Goal: Task Accomplishment & Management: Complete application form

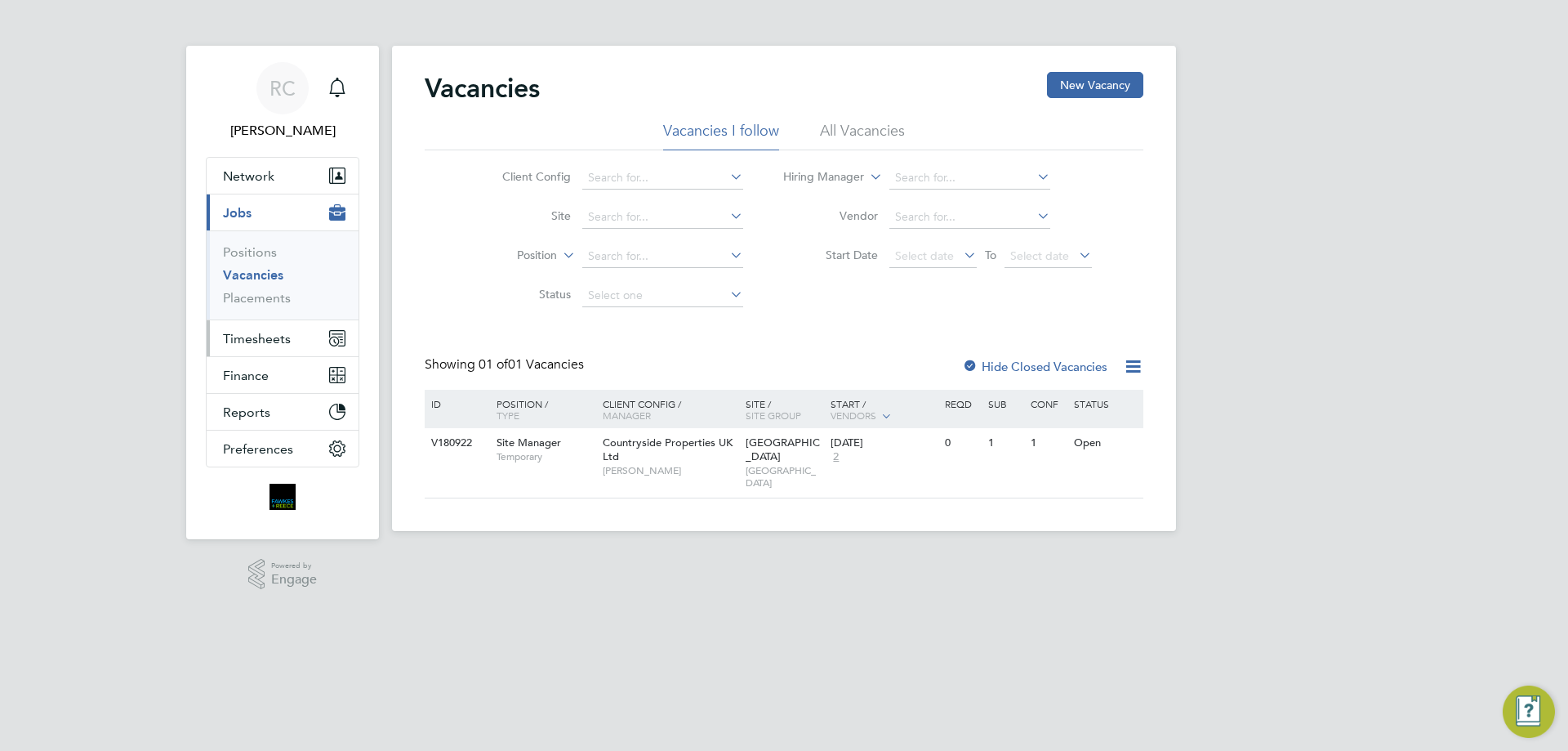
click at [289, 342] on span "Timesheets" at bounding box center [257, 339] width 68 height 16
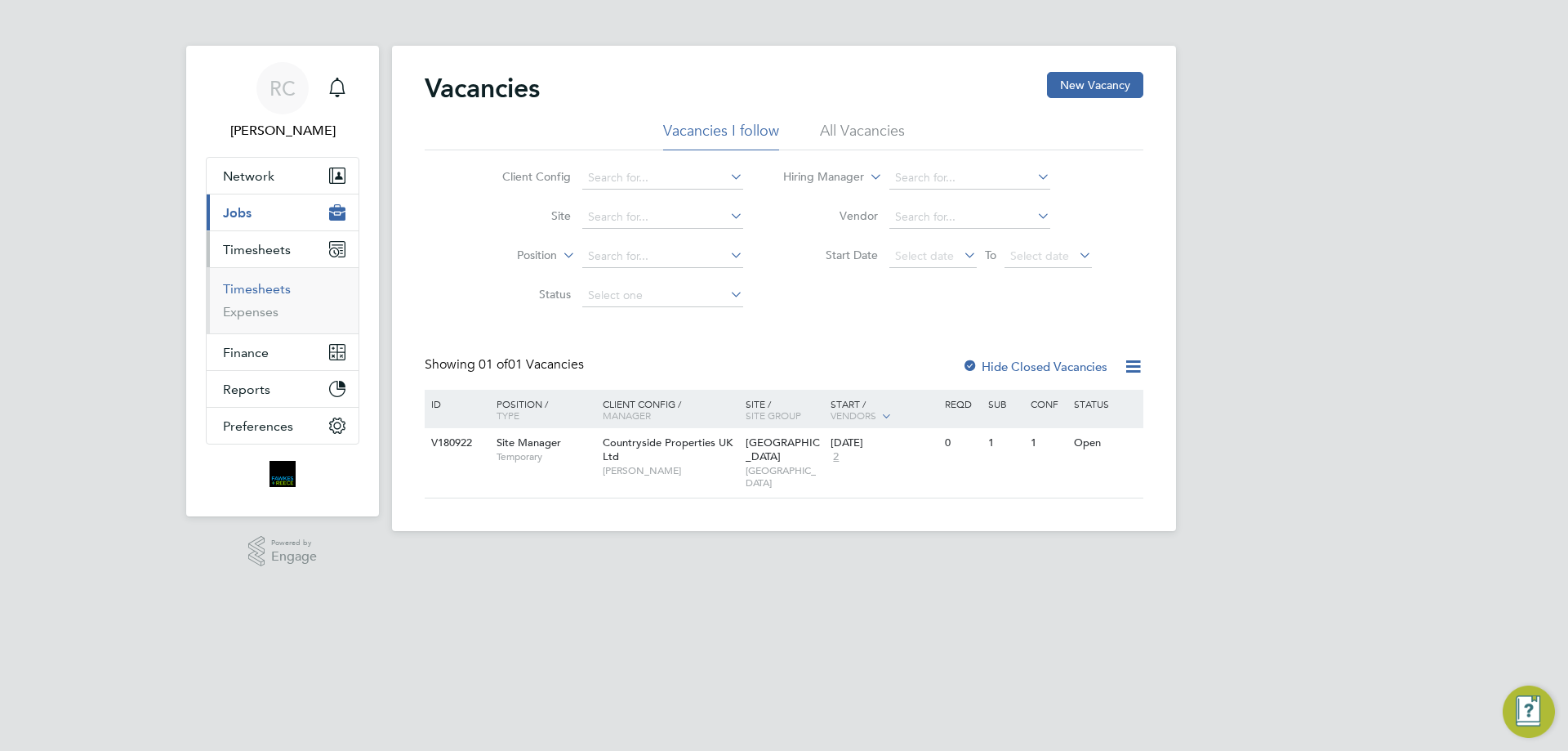
click at [272, 285] on link "Timesheets" at bounding box center [257, 289] width 68 height 16
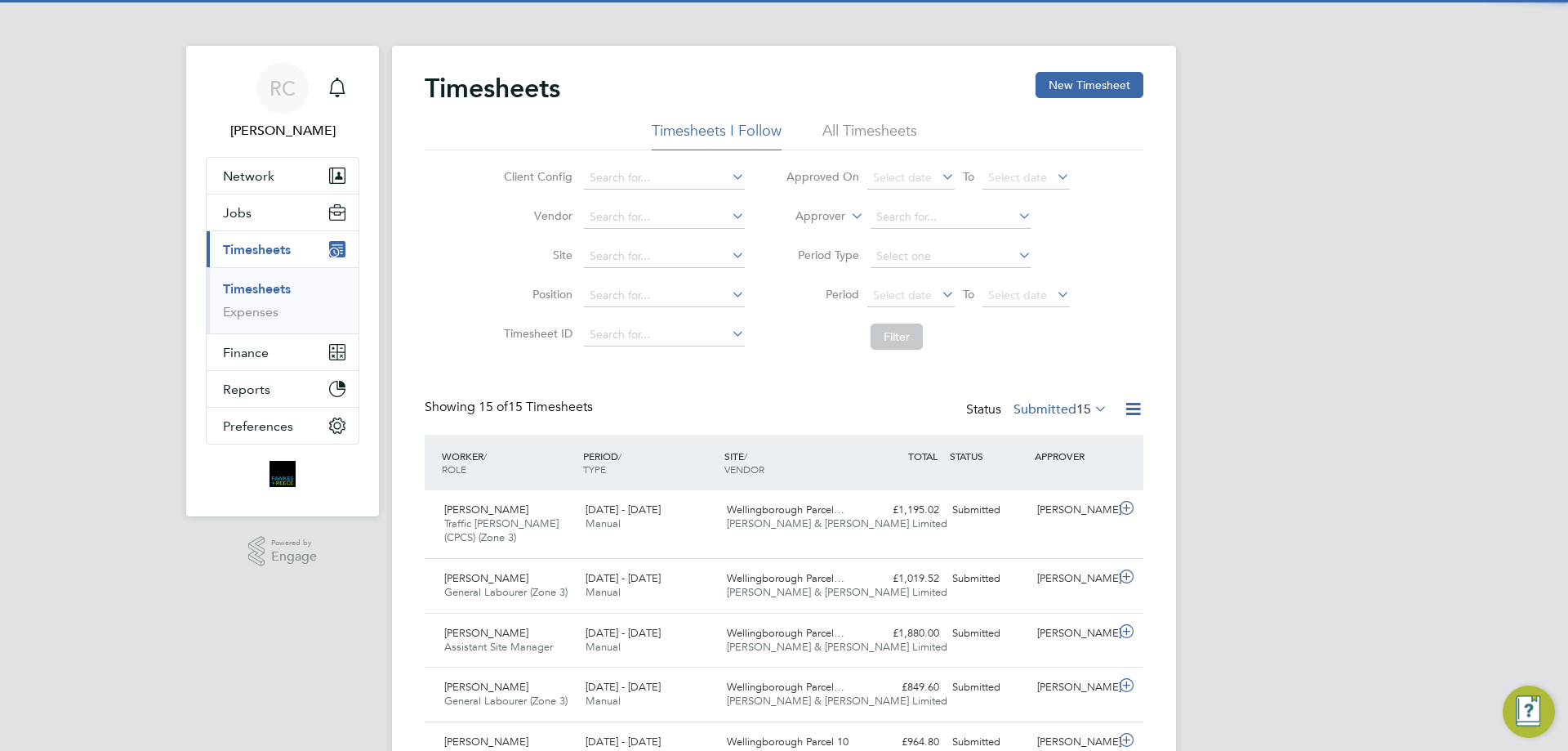
click at [879, 131] on li "All Timesheets" at bounding box center [870, 135] width 95 height 29
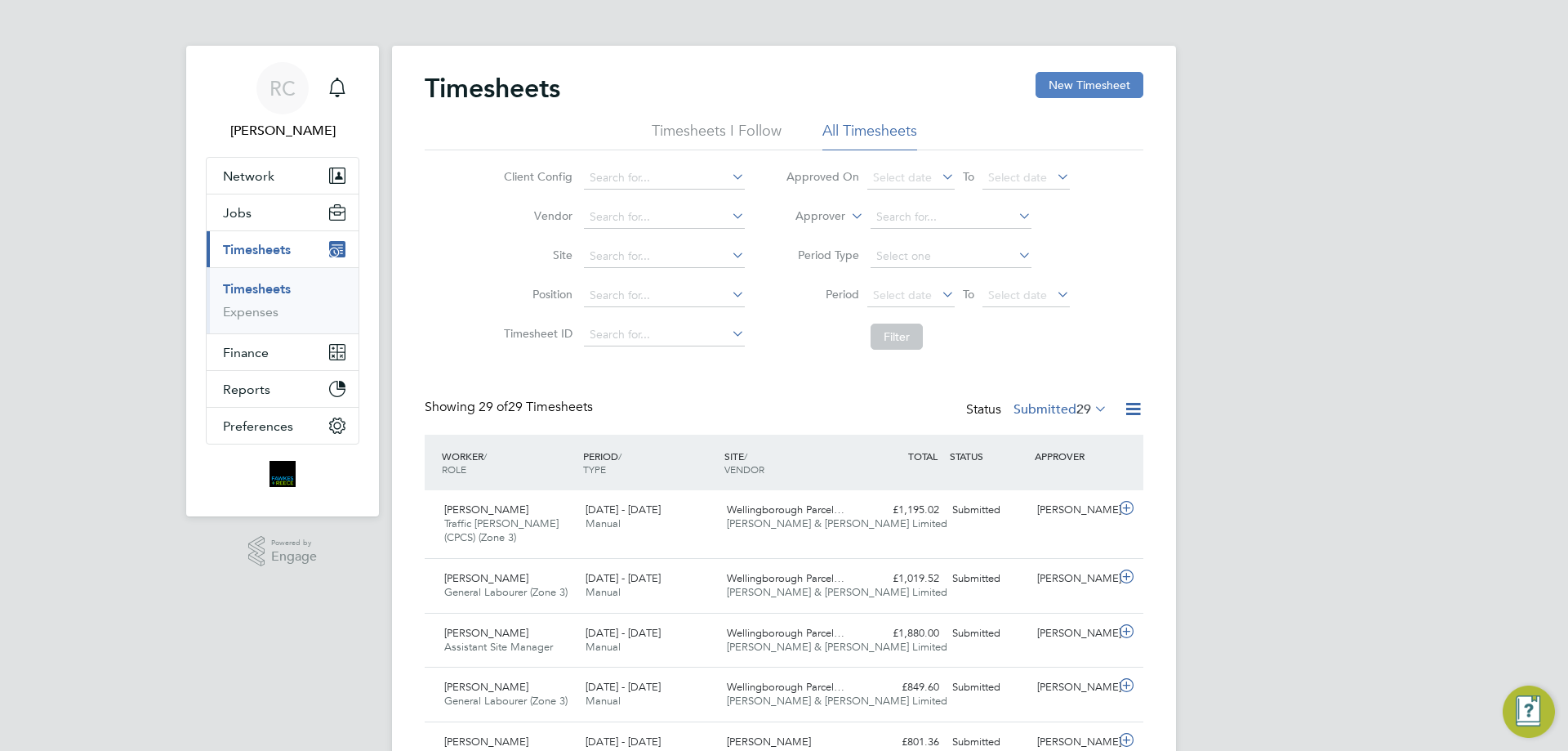
click at [1050, 93] on button "New Timesheet" at bounding box center [1089, 85] width 108 height 26
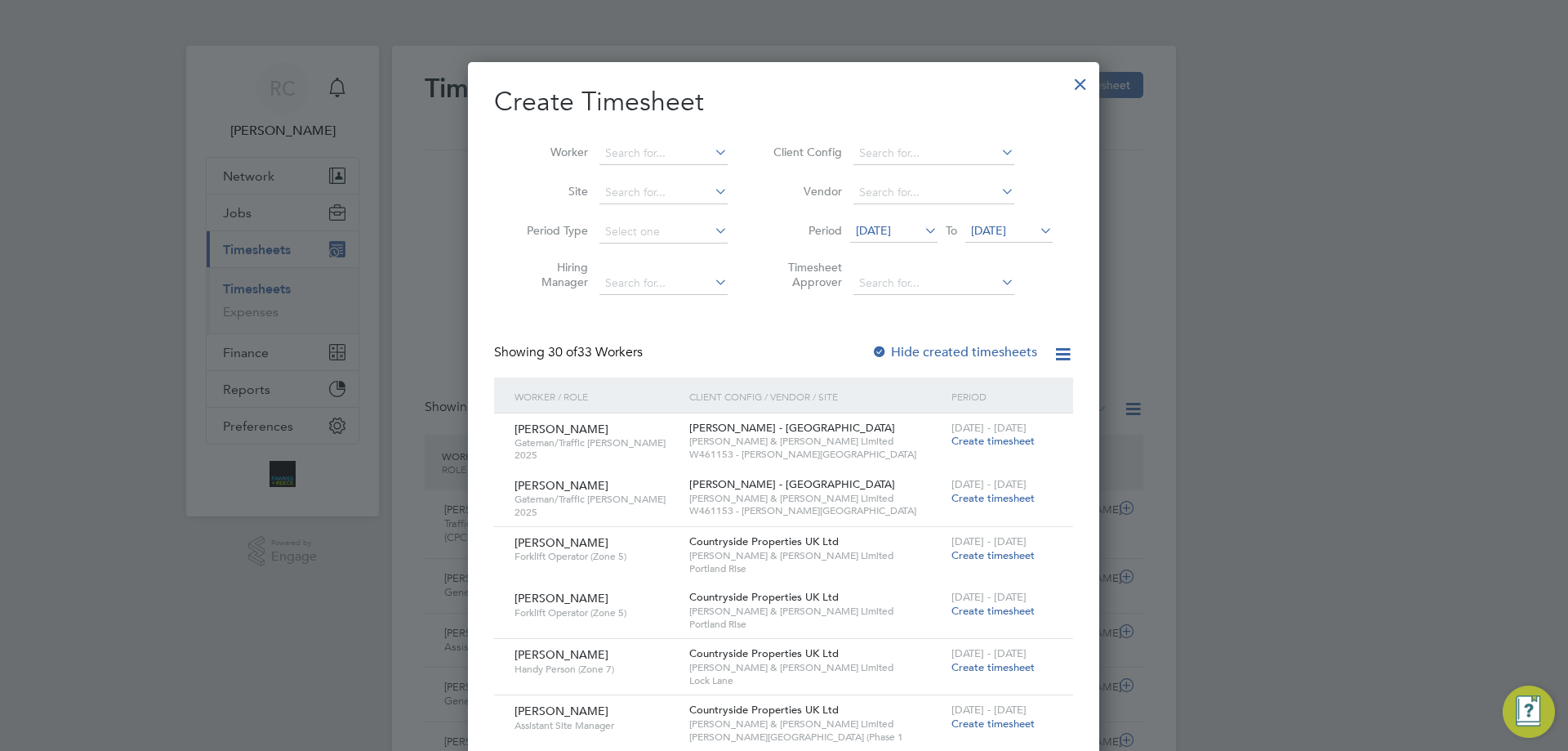
click at [1007, 231] on span "[DATE]" at bounding box center [989, 230] width 35 height 15
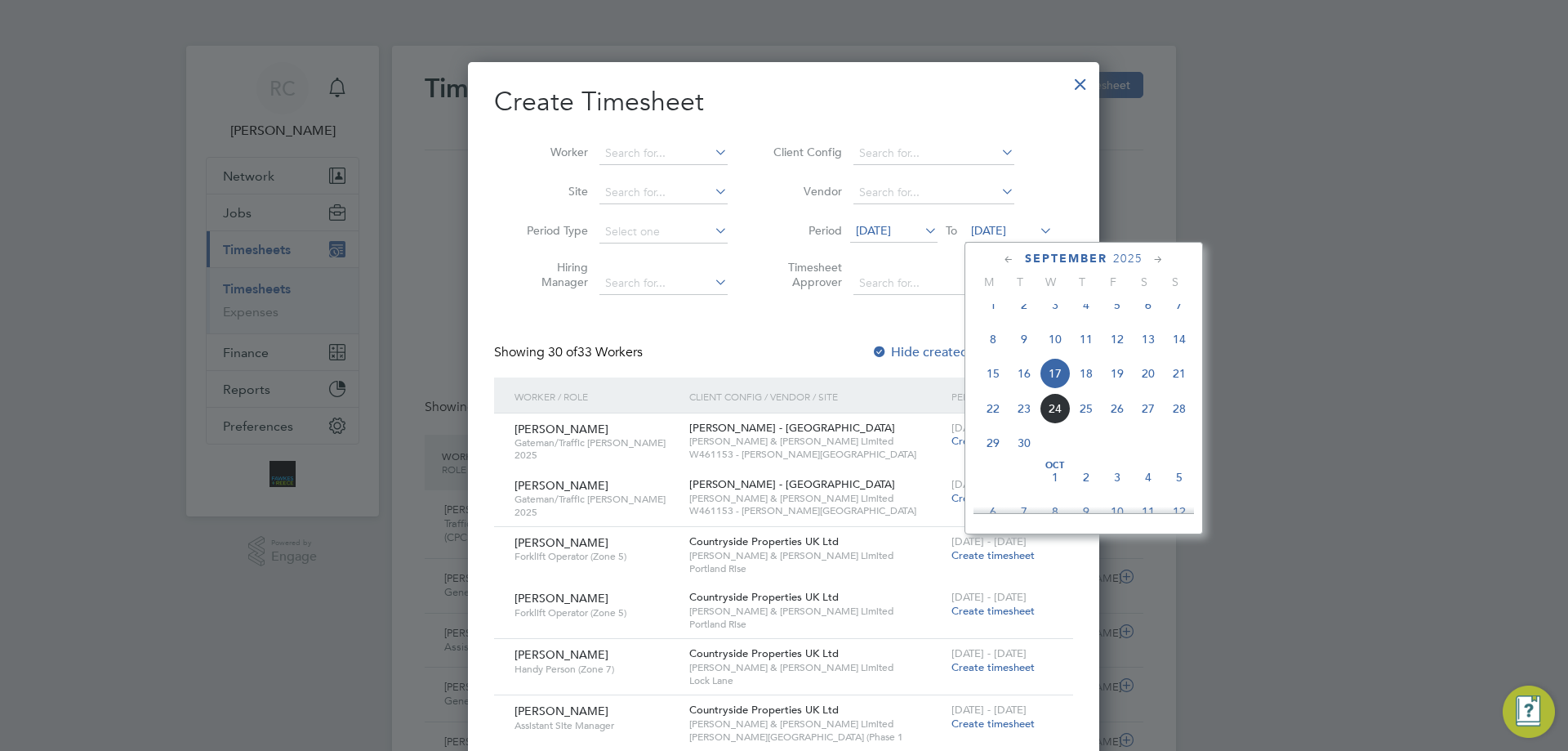
click at [1189, 387] on span "21" at bounding box center [1179, 372] width 31 height 31
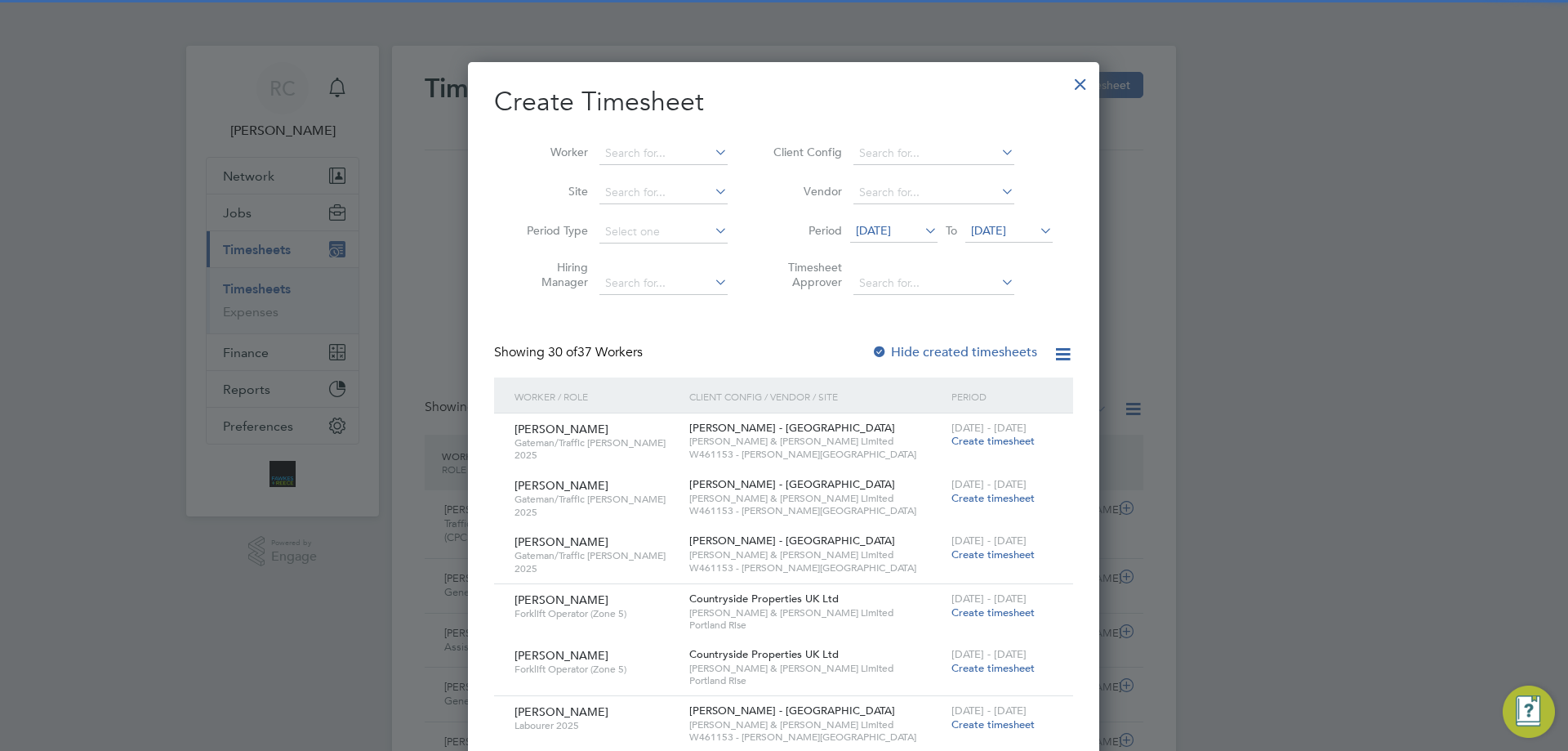
drag, startPoint x: 887, startPoint y: 349, endPoint x: 719, endPoint y: 196, distance: 227.2
click at [886, 348] on div at bounding box center [879, 352] width 17 height 17
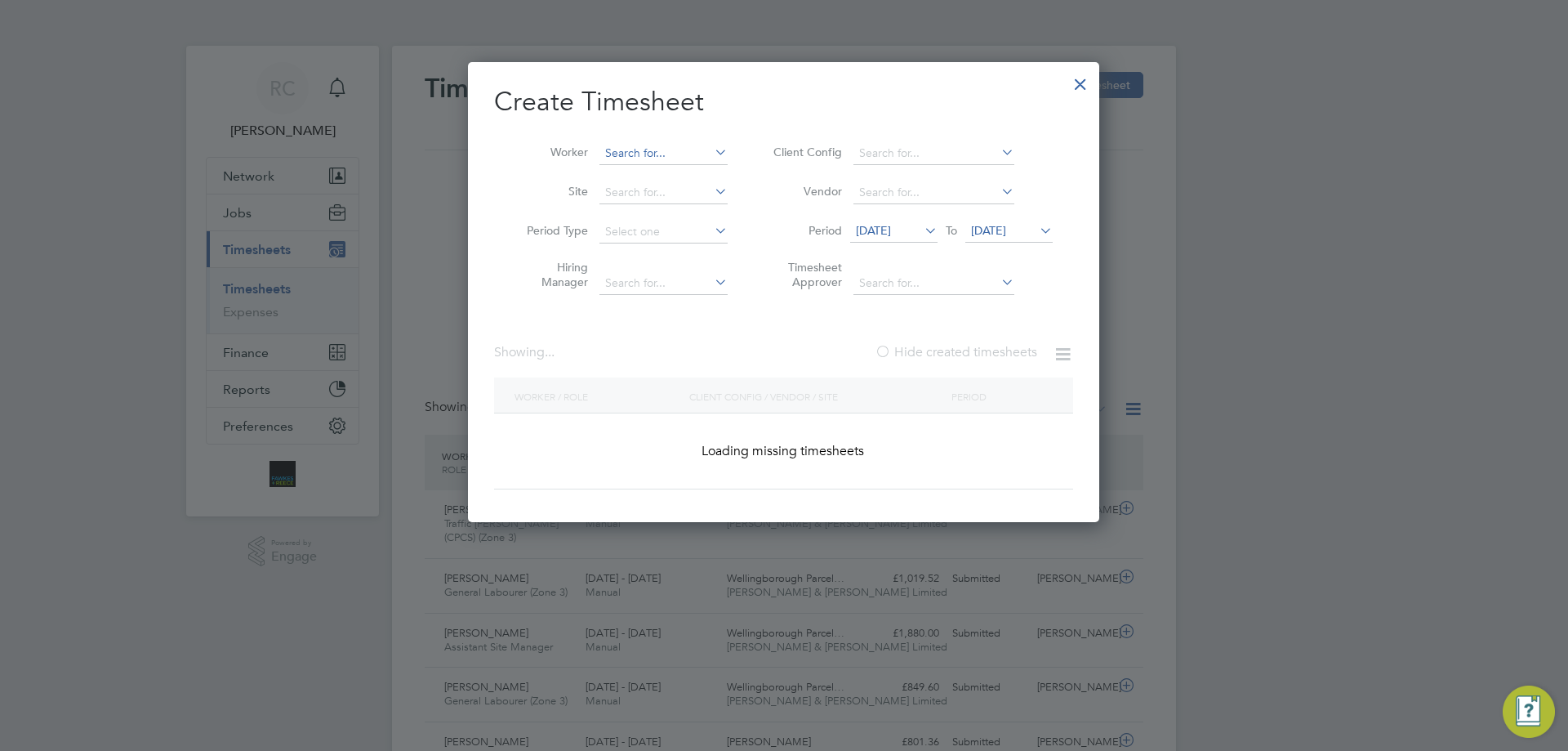
click at [661, 153] on input at bounding box center [664, 154] width 128 height 23
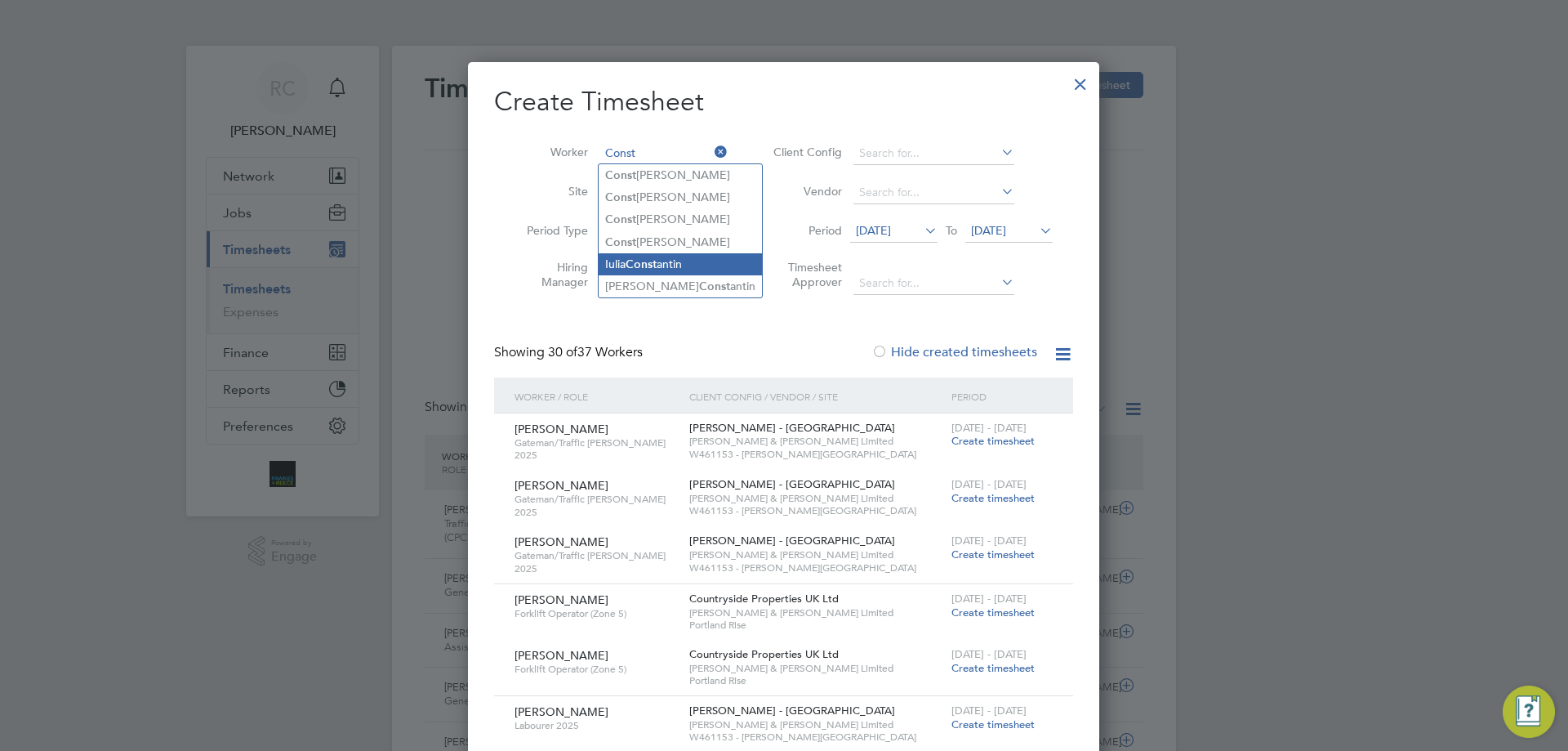
click at [628, 256] on li "Iulia Const antin" at bounding box center [681, 264] width 163 height 22
type input "[PERSON_NAME]"
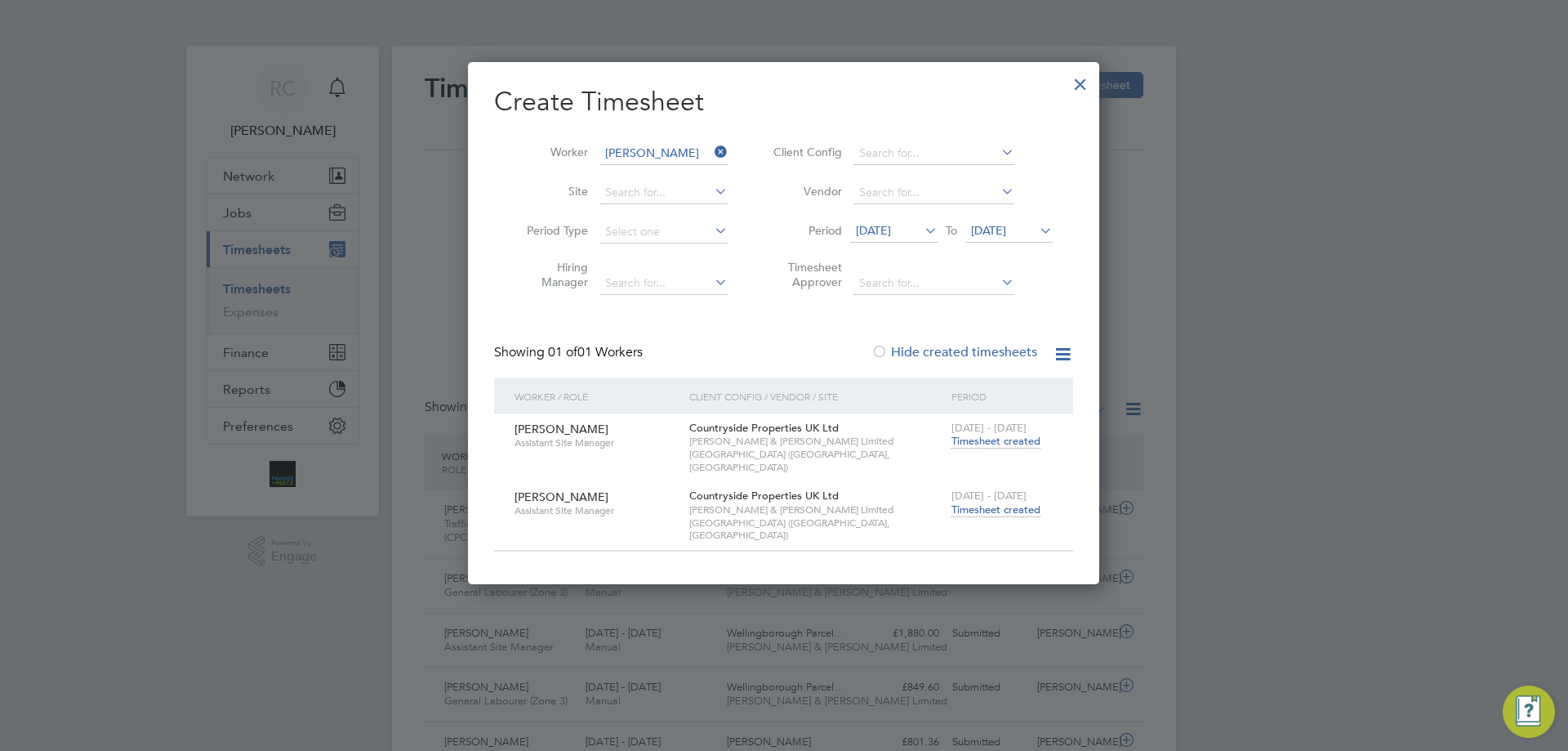
click at [1001, 488] on span "[DATE] - [DATE]" at bounding box center [989, 495] width 76 height 14
click at [1004, 502] on span "Timesheet created" at bounding box center [995, 509] width 89 height 15
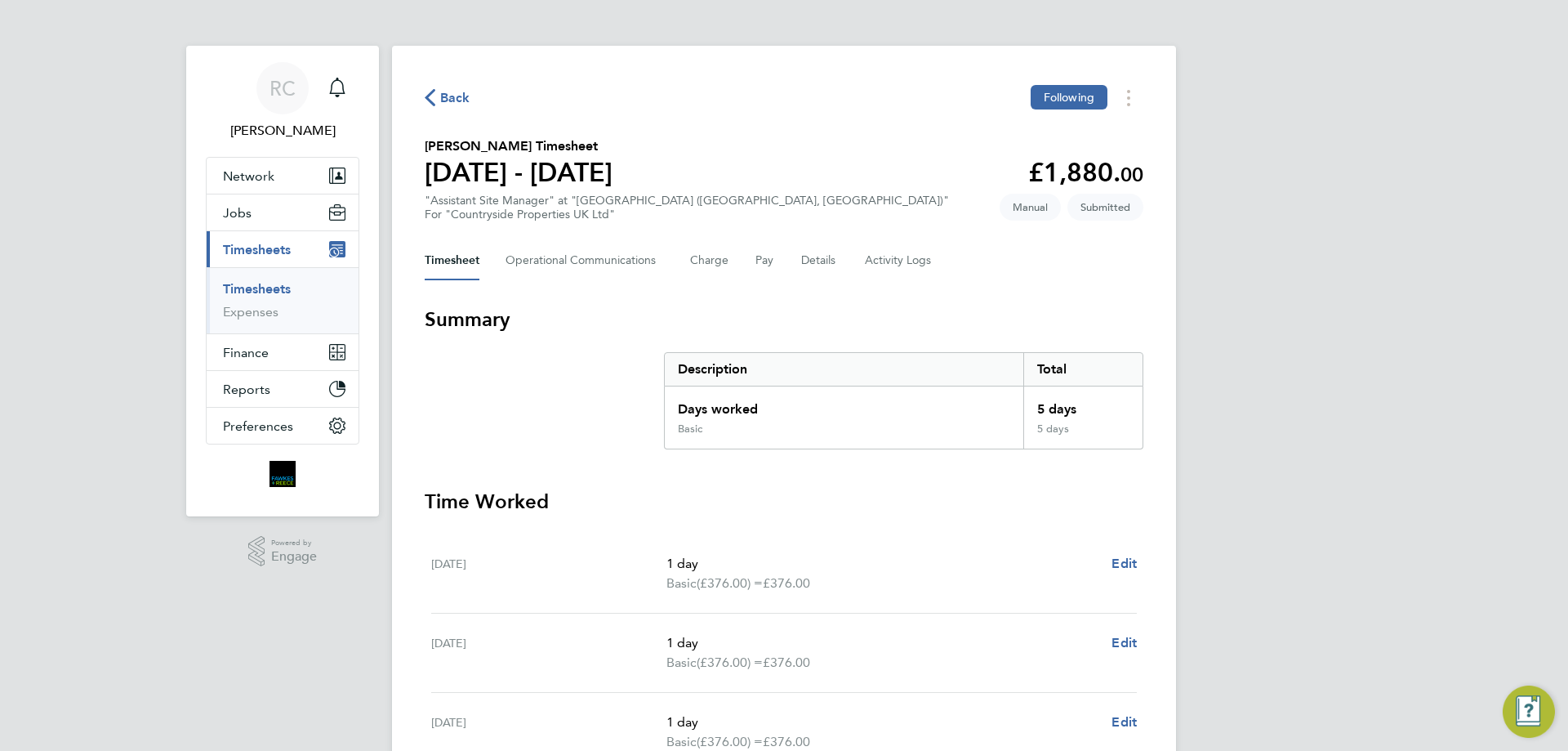
click at [248, 299] on li "Timesheets" at bounding box center [284, 292] width 122 height 23
click at [250, 286] on link "Timesheets" at bounding box center [257, 289] width 68 height 16
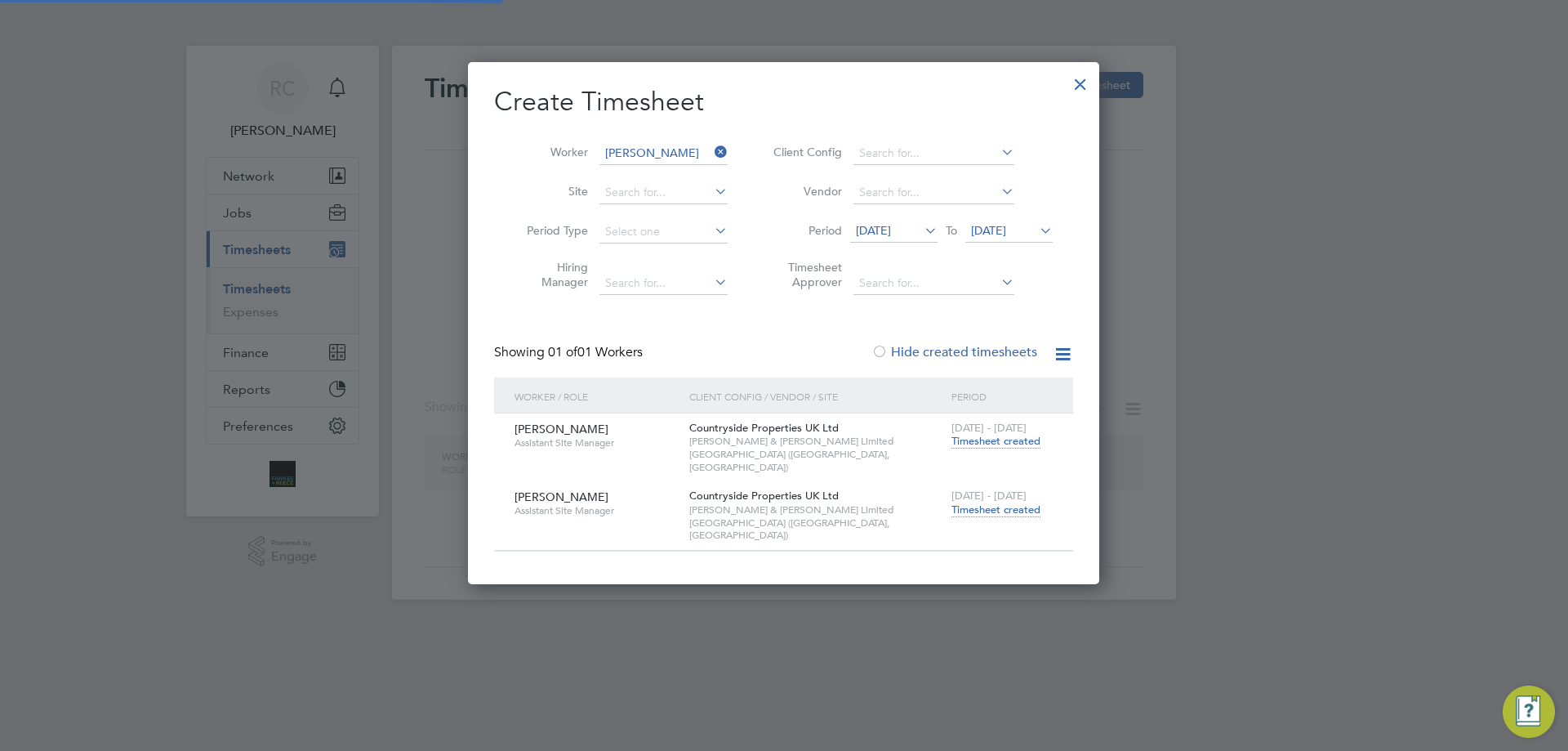
click at [639, 155] on input "[PERSON_NAME]" at bounding box center [664, 154] width 128 height 23
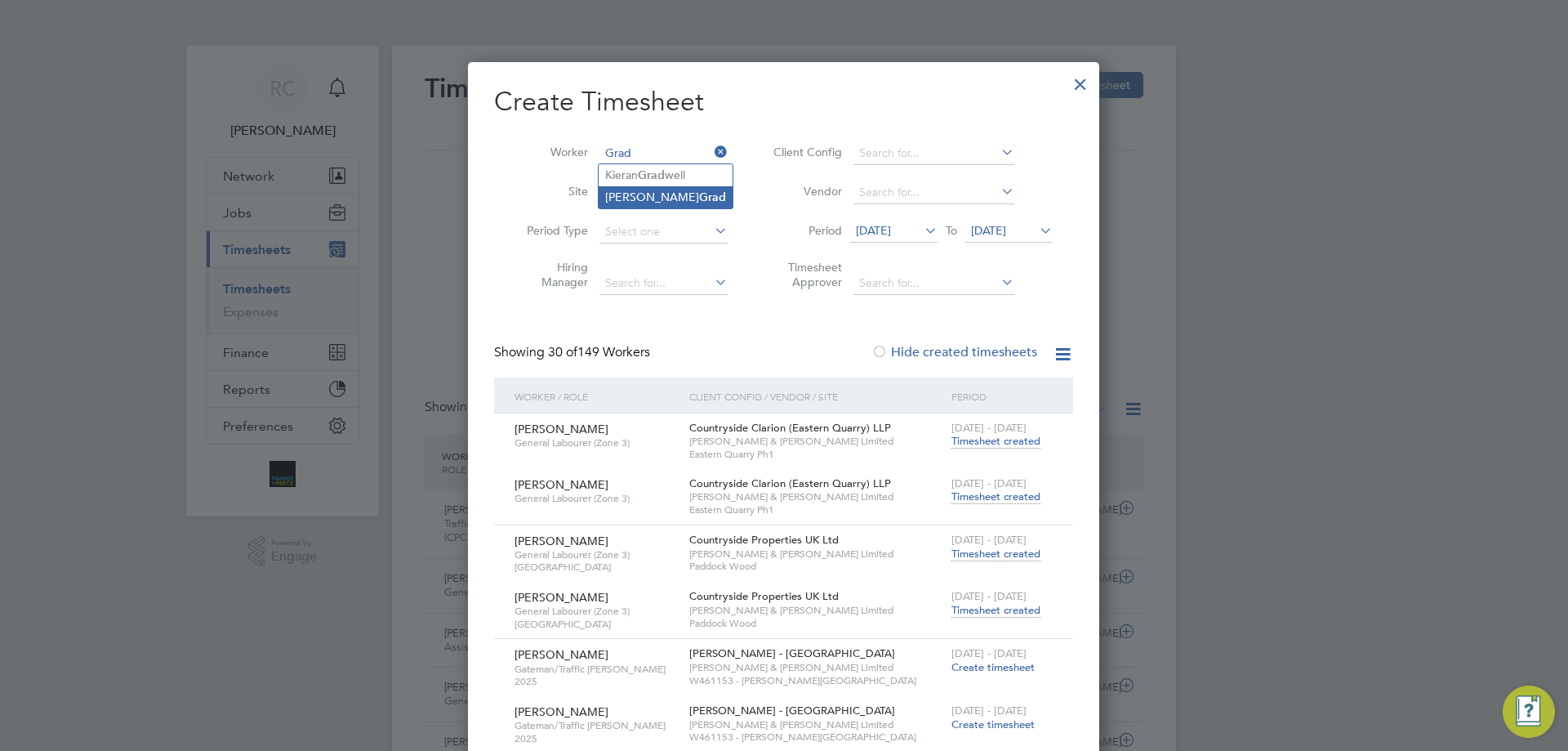
click at [699, 191] on b "Grad" at bounding box center [712, 198] width 27 height 14
type input "[PERSON_NAME]"
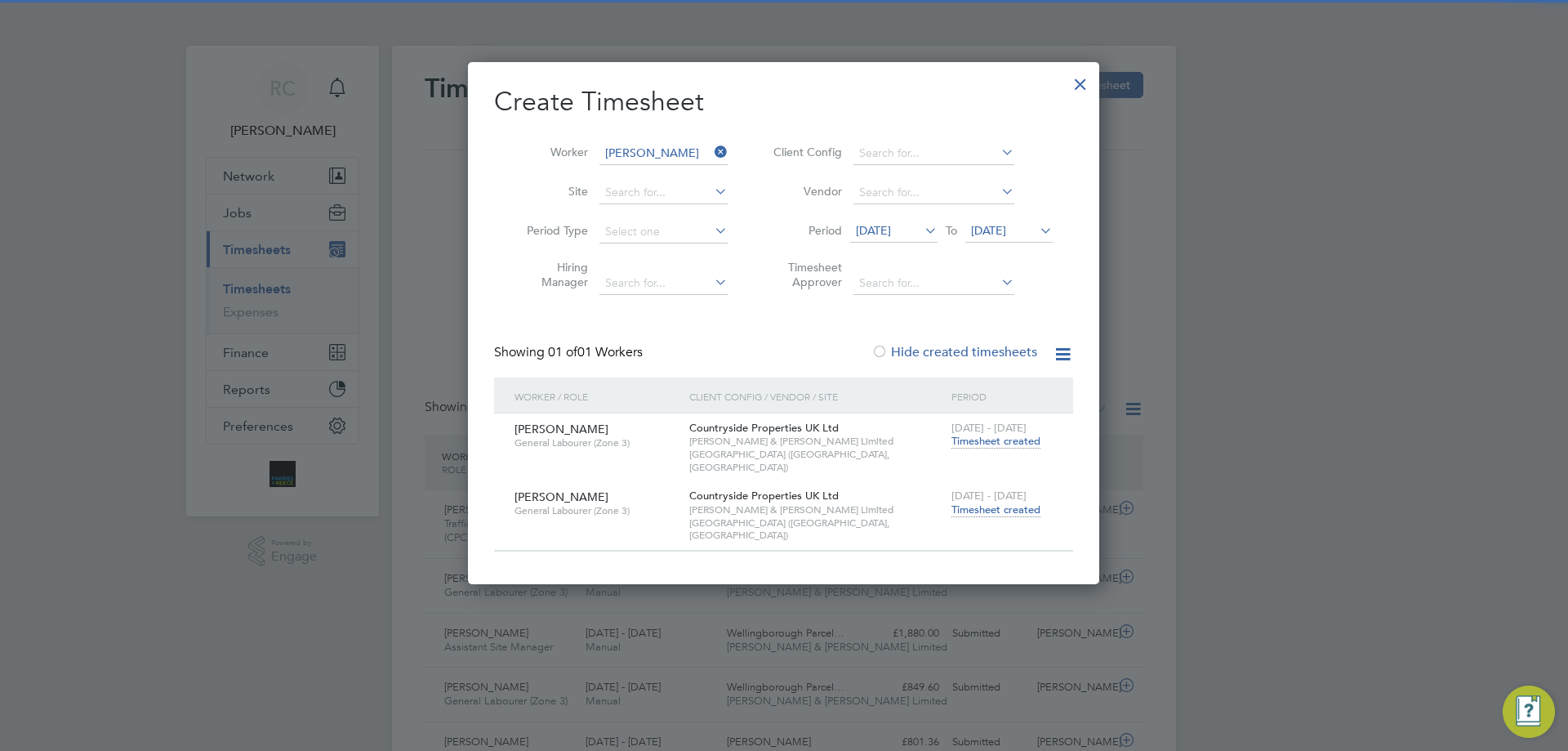
click at [1030, 502] on span "Timesheet created" at bounding box center [995, 509] width 89 height 15
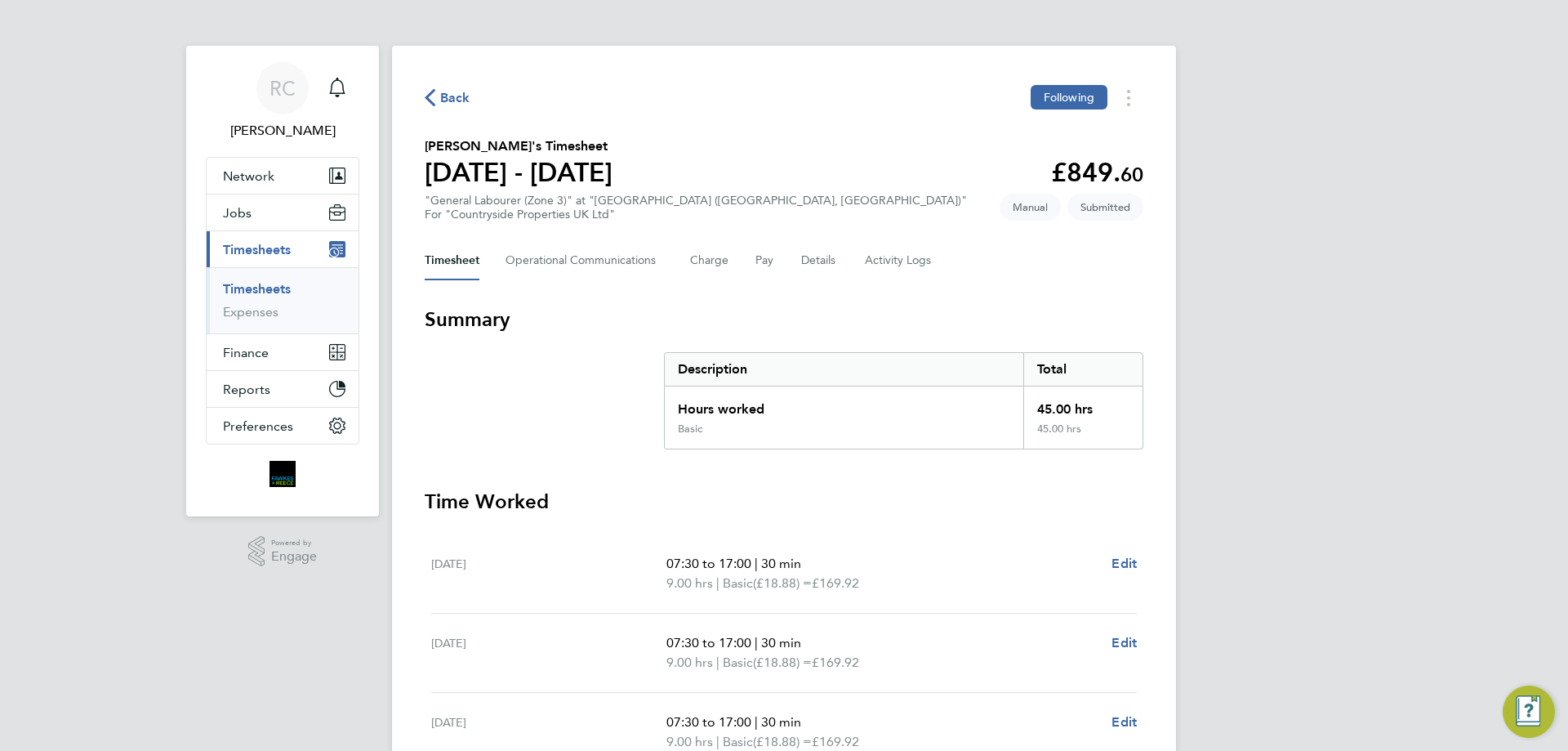
click at [273, 288] on link "Timesheets" at bounding box center [257, 289] width 68 height 16
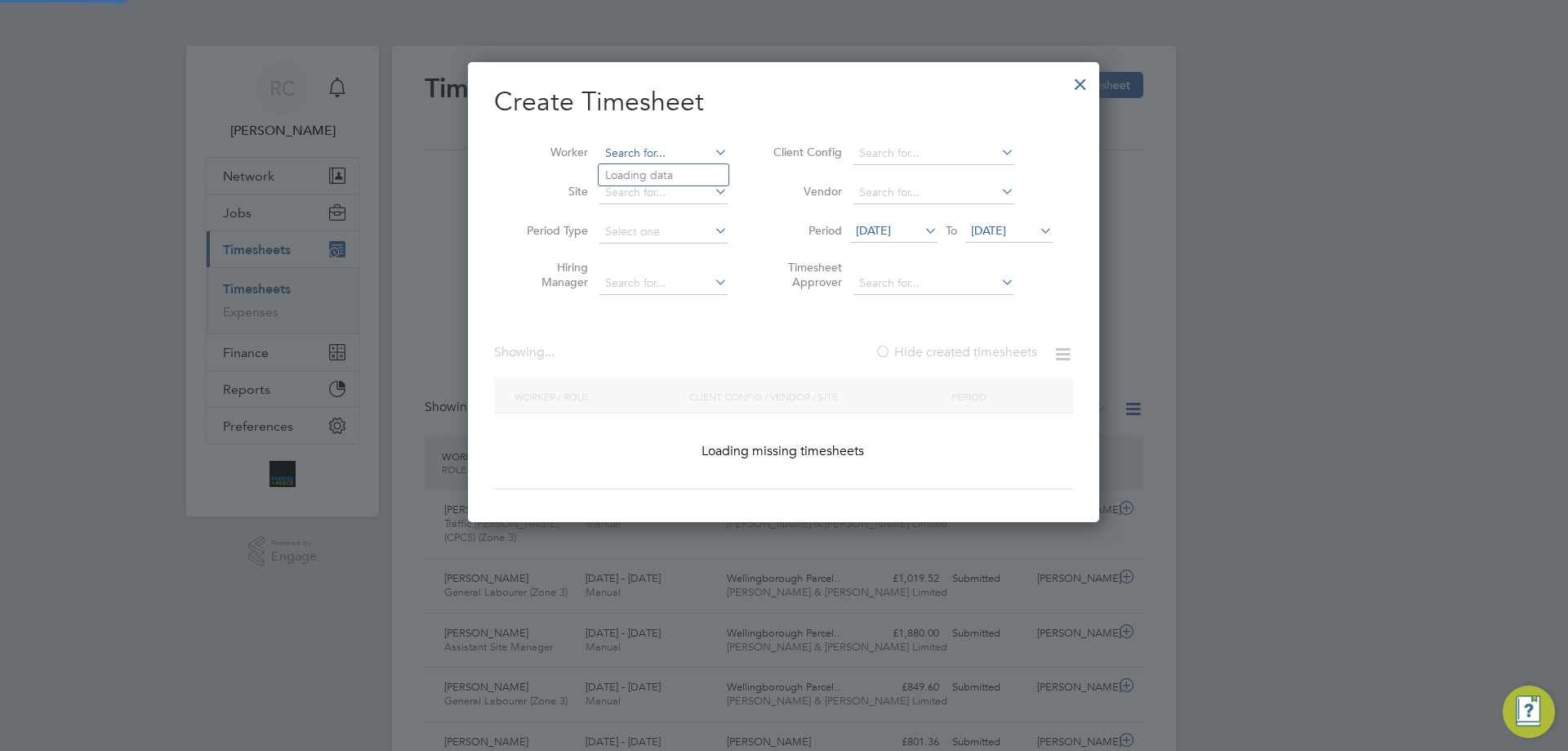
click at [632, 152] on input at bounding box center [664, 154] width 128 height 23
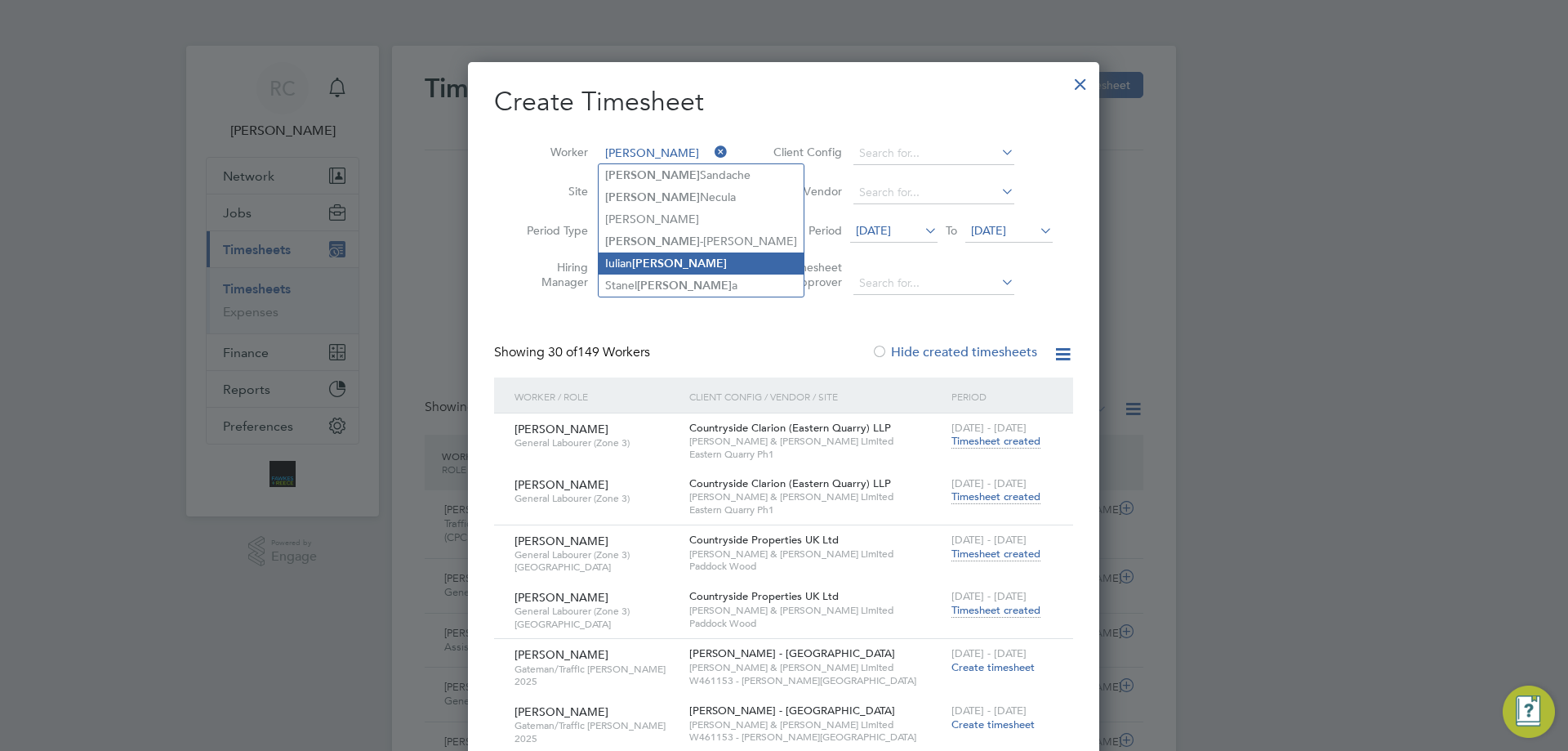
click at [624, 258] on li "[PERSON_NAME]" at bounding box center [701, 263] width 205 height 22
type input "[PERSON_NAME]"
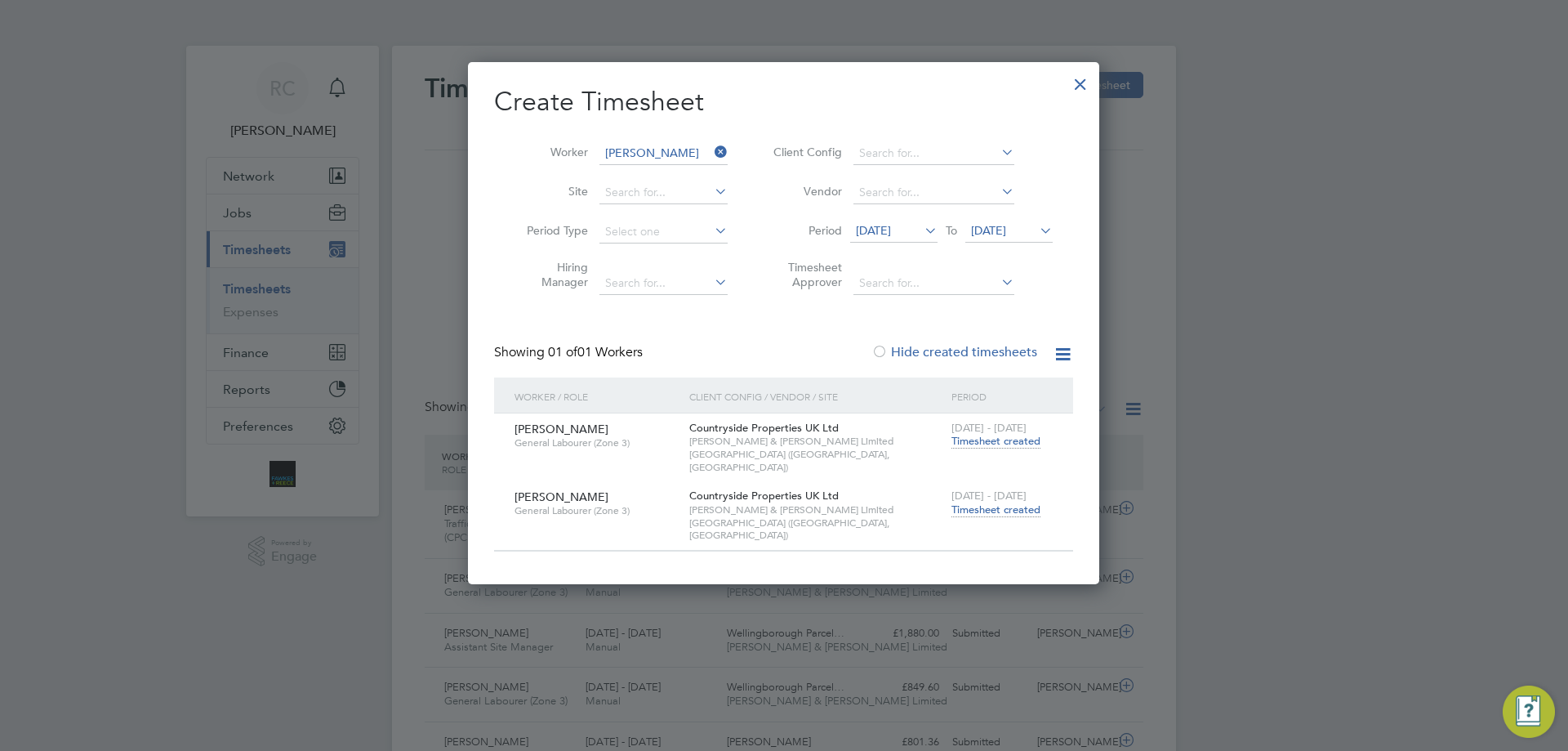
click at [995, 502] on span "Timesheet created" at bounding box center [995, 509] width 89 height 15
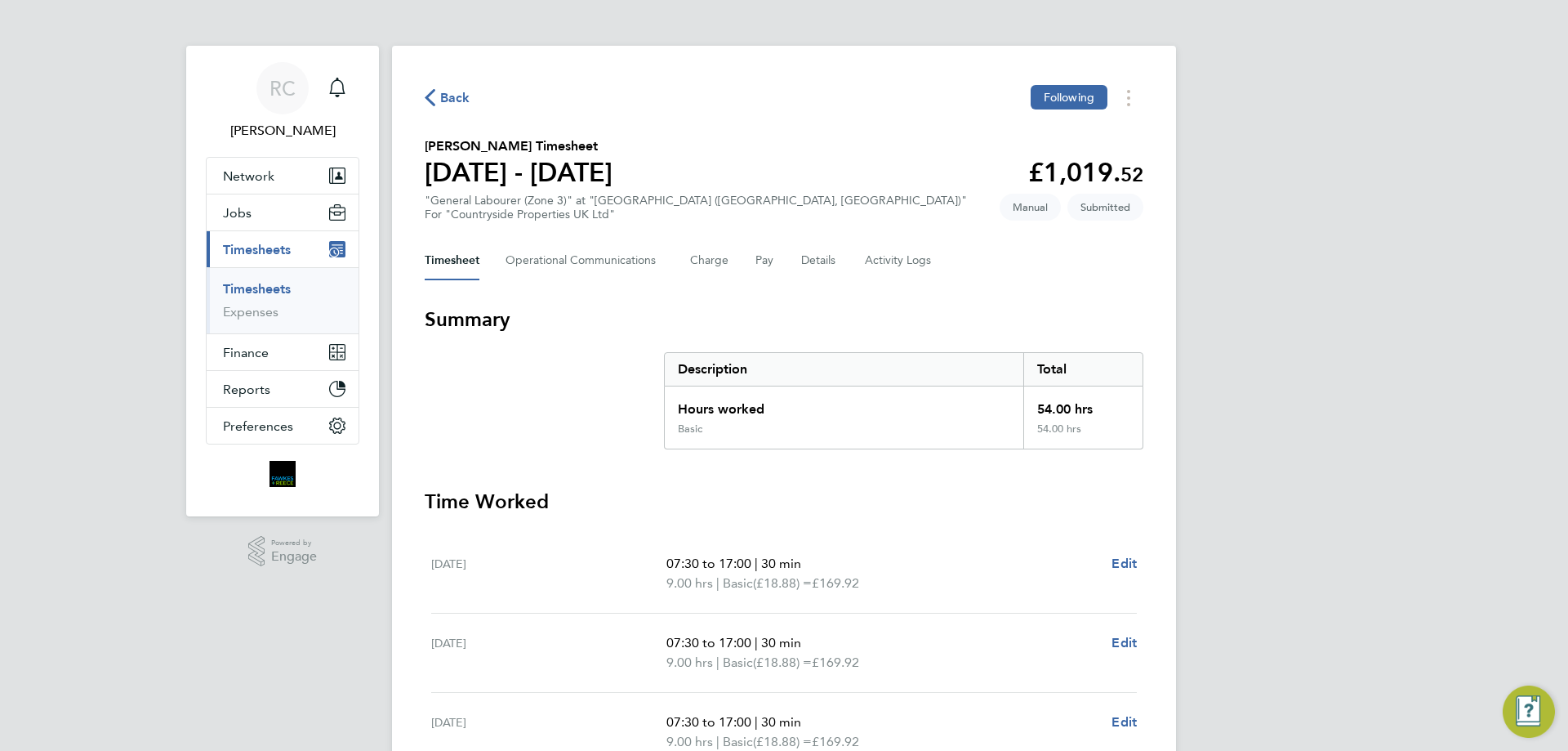
click at [281, 291] on link "Timesheets" at bounding box center [257, 289] width 68 height 16
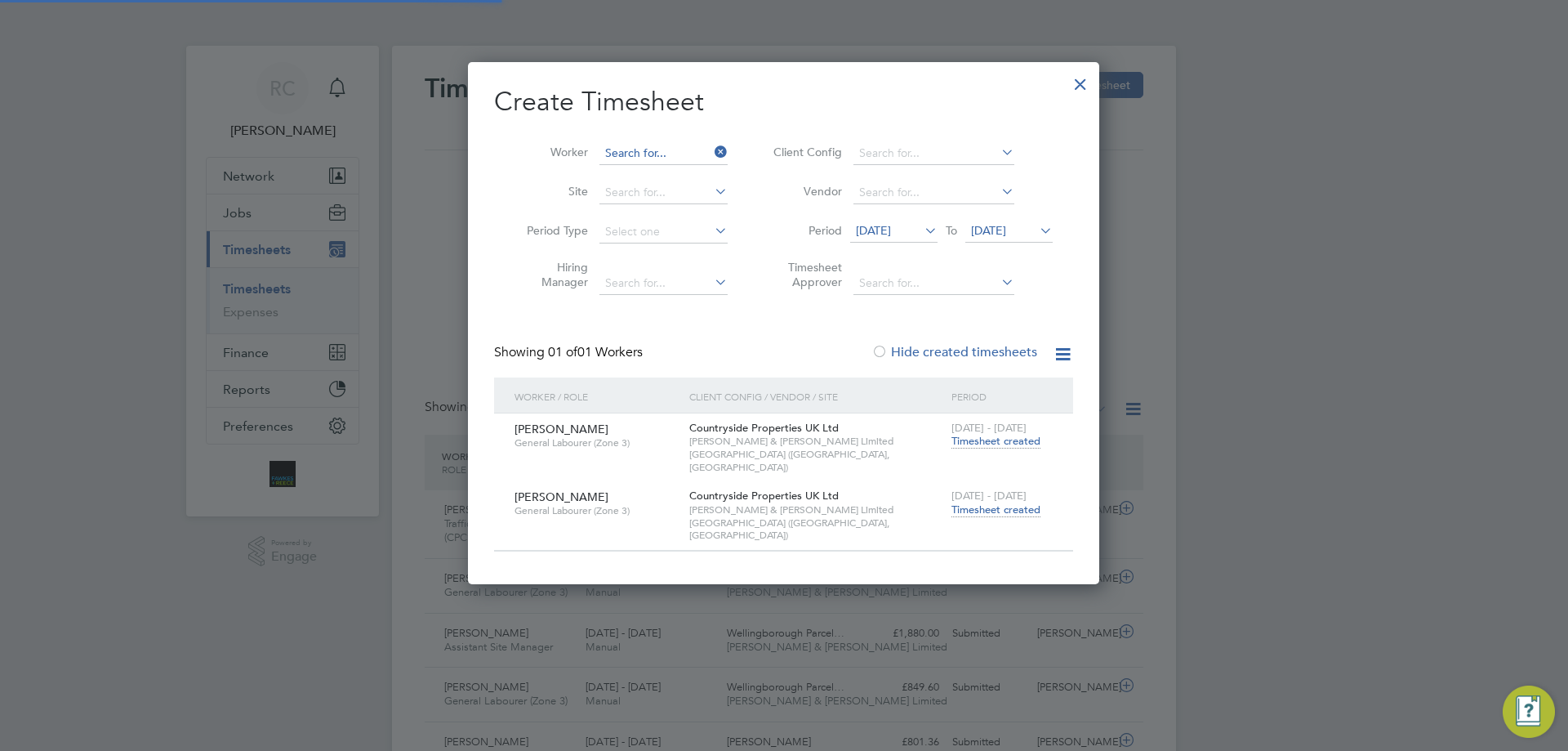
click at [664, 146] on input at bounding box center [664, 154] width 128 height 23
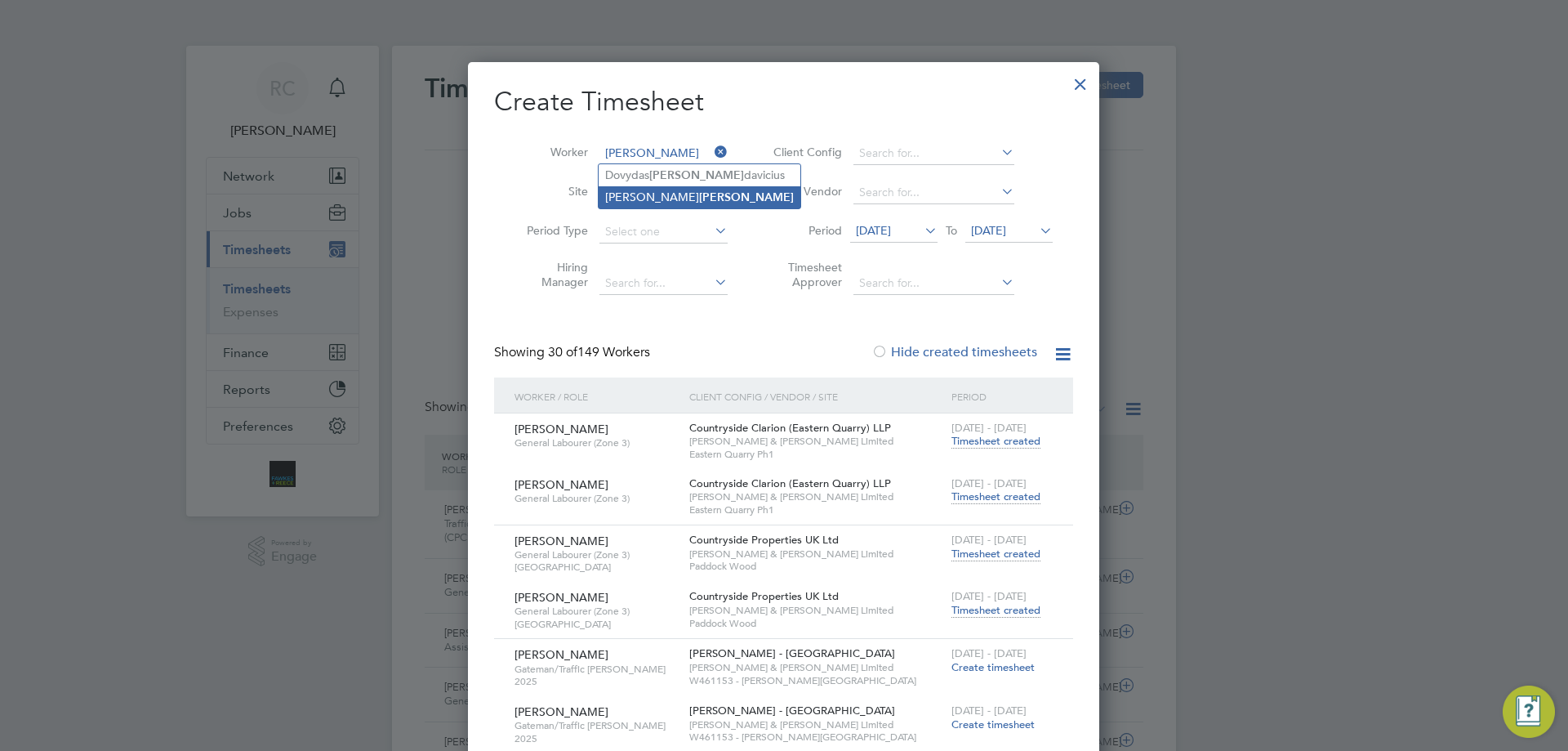
click at [669, 187] on li "[PERSON_NAME]" at bounding box center [700, 197] width 202 height 22
type input "[PERSON_NAME]"
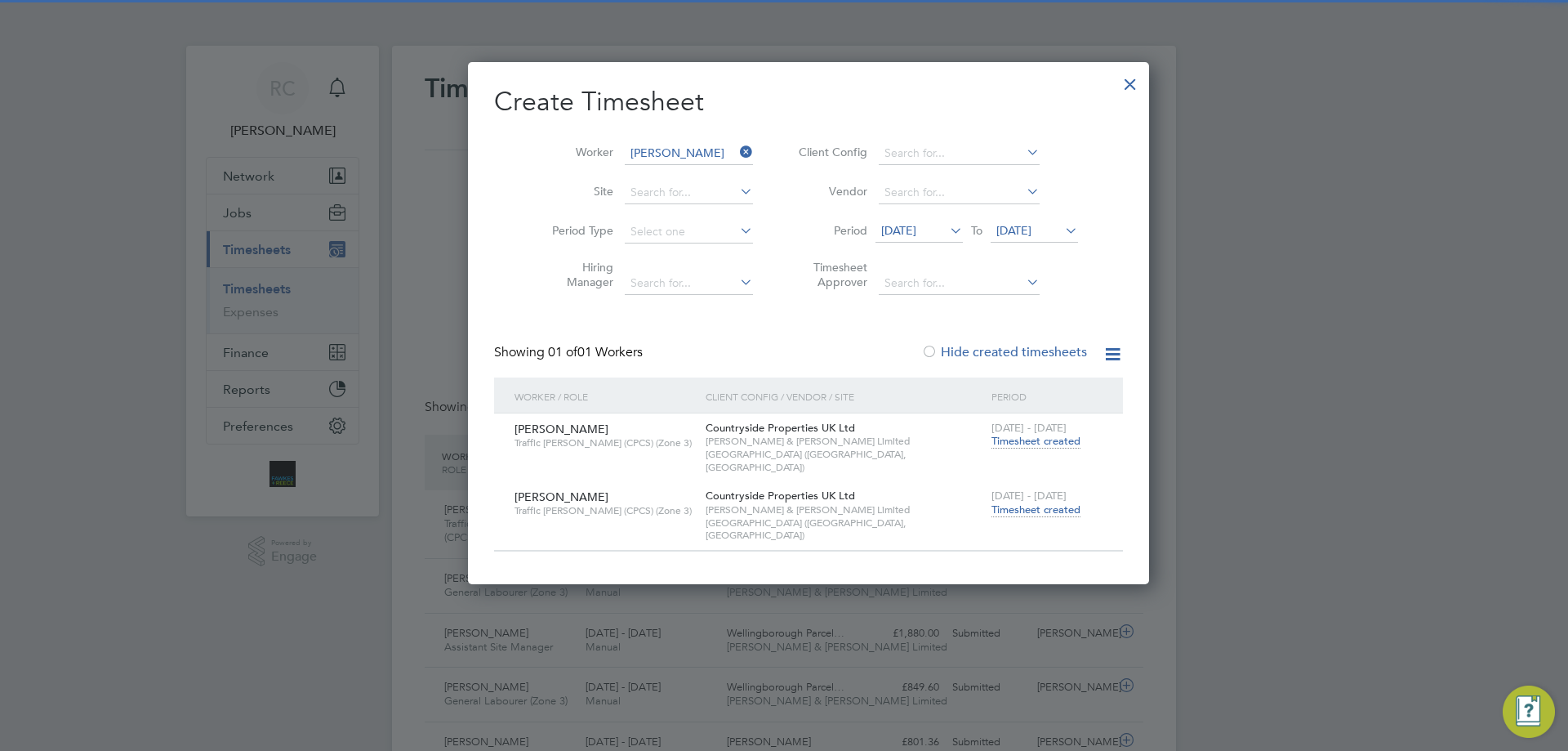
click at [1003, 488] on span "[DATE] - [DATE]" at bounding box center [1030, 495] width 76 height 14
click at [1003, 502] on span "Timesheet created" at bounding box center [1036, 509] width 89 height 15
